Goal: Transaction & Acquisition: Purchase product/service

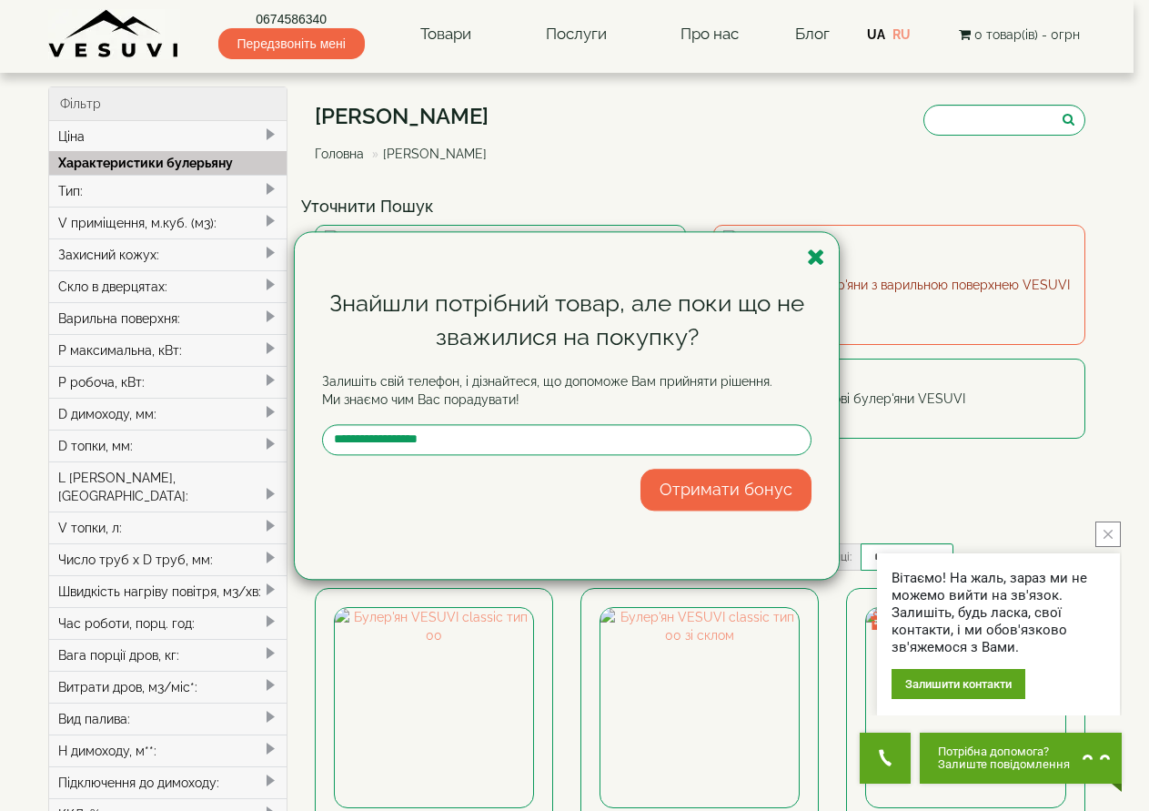
click at [812, 256] on icon "button" at bounding box center [816, 257] width 18 height 23
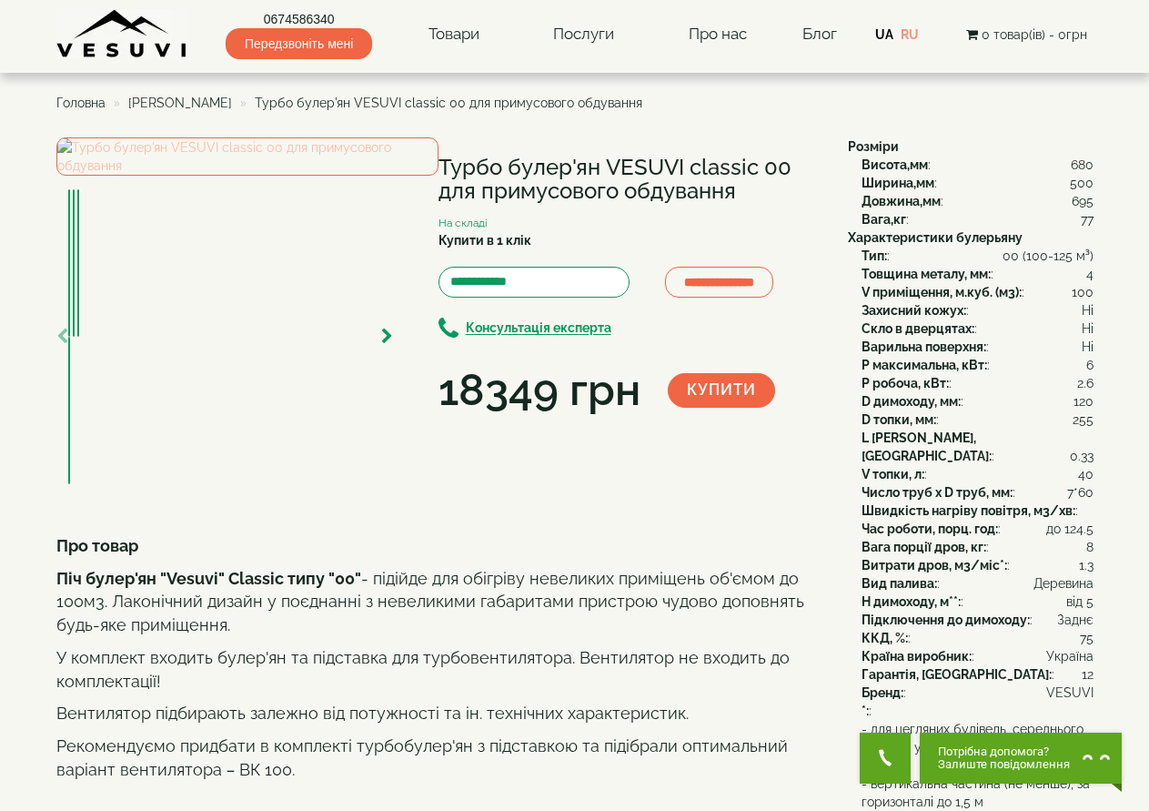
click at [316, 176] on img at bounding box center [247, 156] width 382 height 38
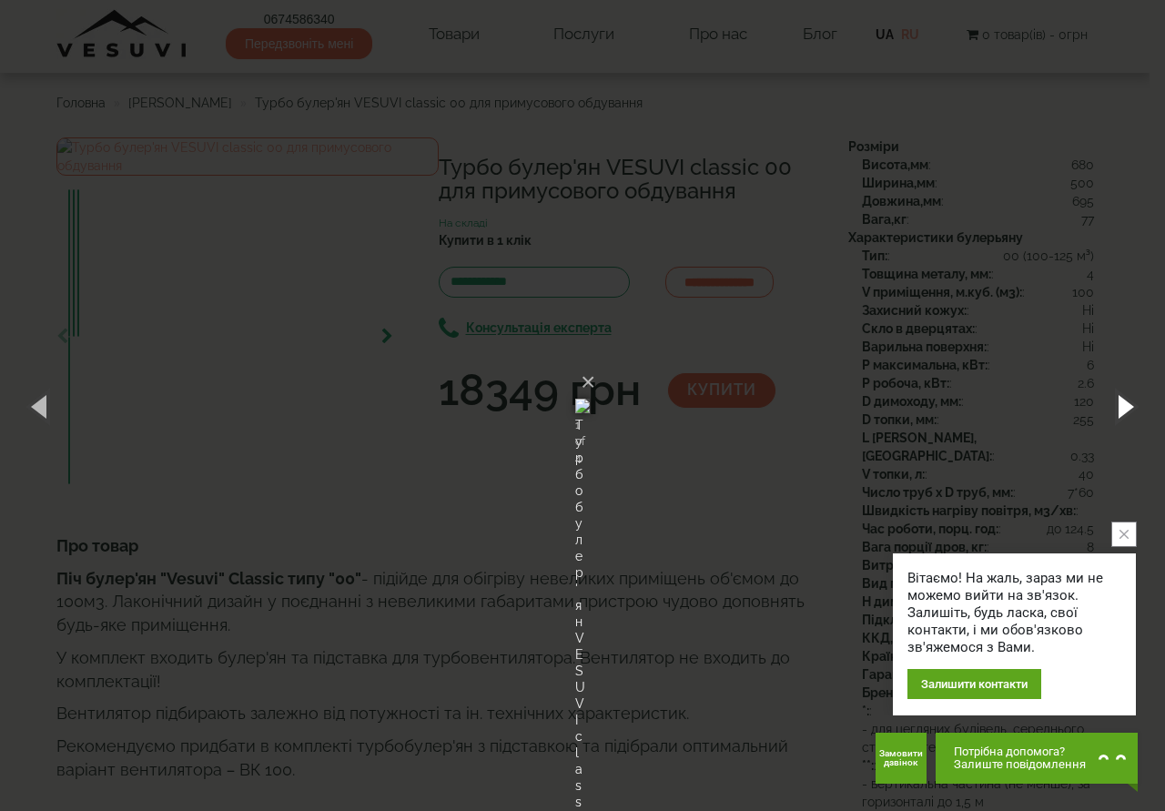
click at [1116, 397] on button "button" at bounding box center [1124, 406] width 82 height 100
click at [32, 417] on button "button" at bounding box center [41, 406] width 82 height 100
click at [1117, 407] on button "button" at bounding box center [1124, 406] width 82 height 100
click at [1113, 406] on button "button" at bounding box center [1124, 406] width 82 height 100
click at [1113, 404] on button "button" at bounding box center [1124, 406] width 82 height 100
